Goal: Task Accomplishment & Management: Use online tool/utility

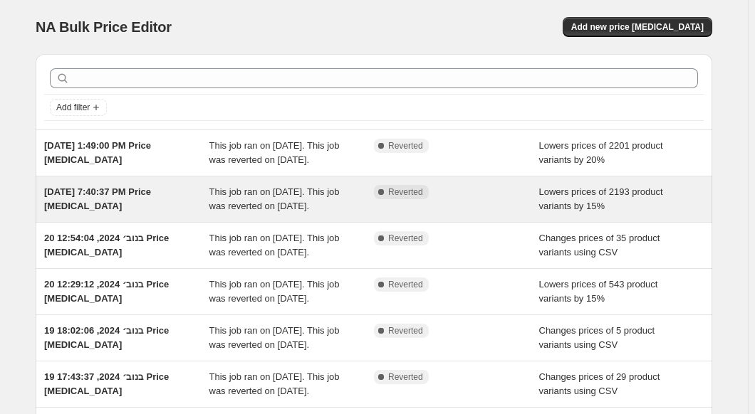
scroll to position [250, 0]
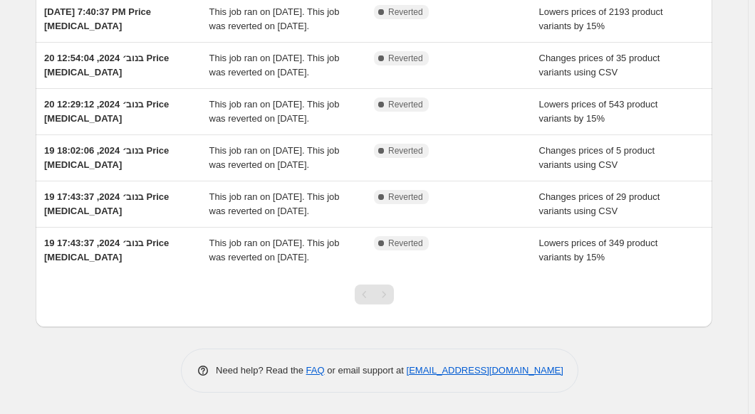
click at [394, 302] on div "Pagination" at bounding box center [384, 295] width 20 height 20
click at [363, 297] on div "Pagination" at bounding box center [365, 295] width 20 height 20
